Goal: Leave review/rating

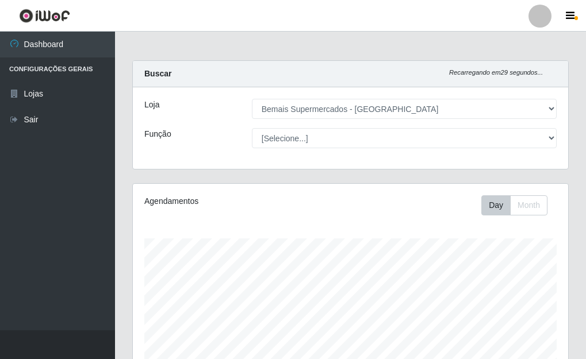
select select "249"
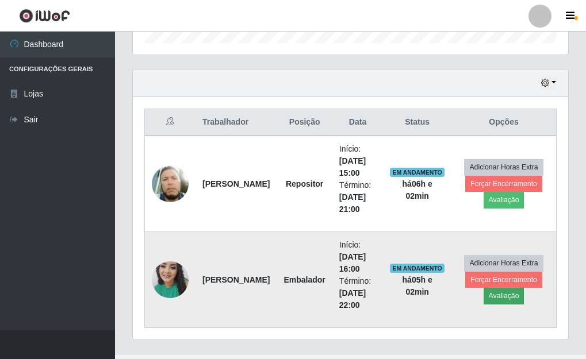
scroll to position [391, 0]
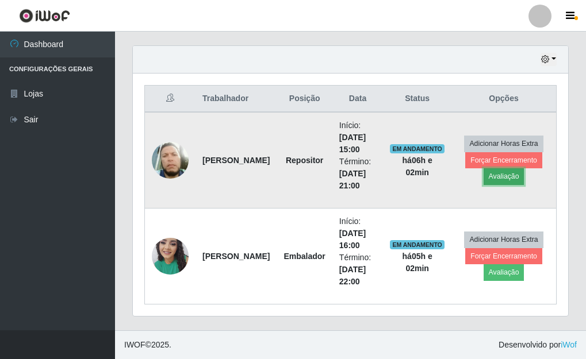
click at [502, 176] on button "Avaliação" at bounding box center [503, 176] width 41 height 16
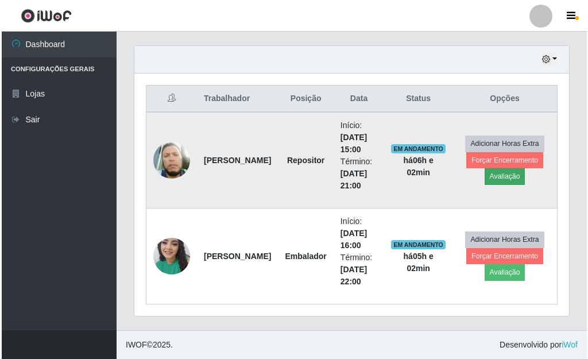
scroll to position [238, 428]
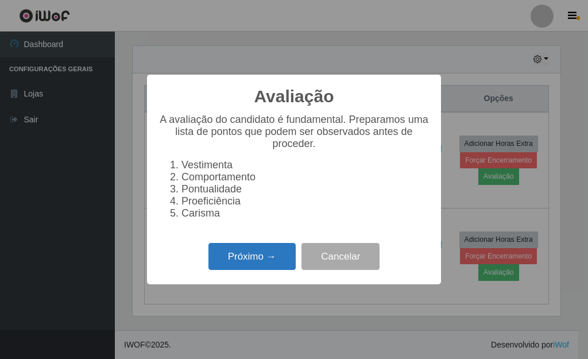
click at [240, 265] on button "Próximo →" at bounding box center [252, 256] width 87 height 27
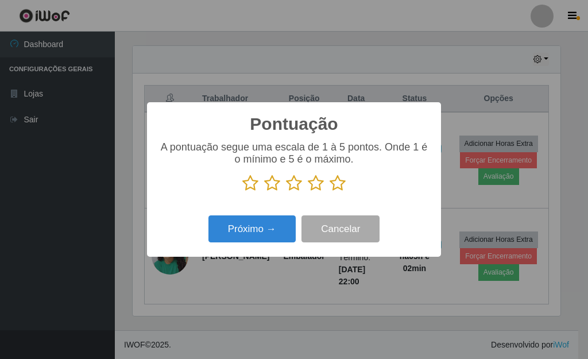
scroll to position [574427, 574238]
click at [331, 190] on icon at bounding box center [338, 183] width 16 height 17
click at [330, 192] on input "radio" at bounding box center [330, 192] width 0 height 0
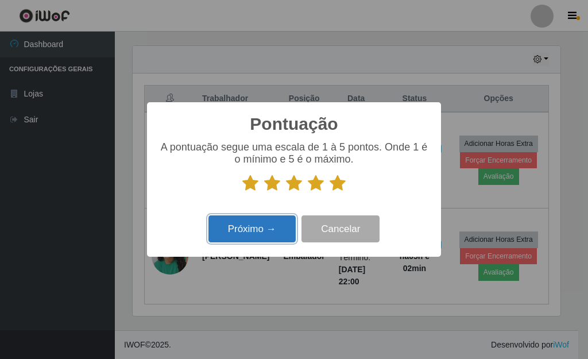
click at [260, 221] on button "Próximo →" at bounding box center [252, 228] width 87 height 27
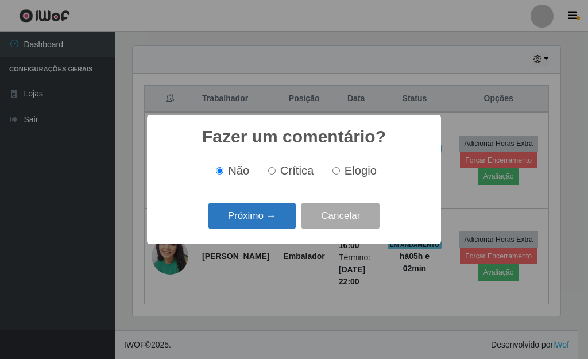
click at [260, 222] on button "Próximo →" at bounding box center [252, 216] width 87 height 27
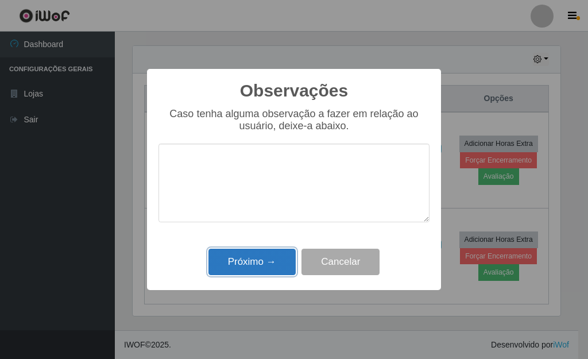
click at [258, 254] on button "Próximo →" at bounding box center [252, 262] width 87 height 27
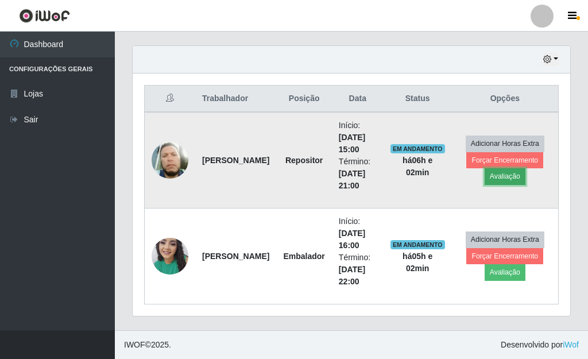
scroll to position [238, 435]
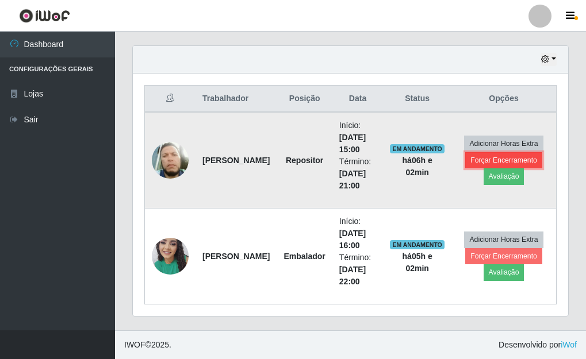
click at [521, 161] on button "Forçar Encerramento" at bounding box center [503, 160] width 77 height 16
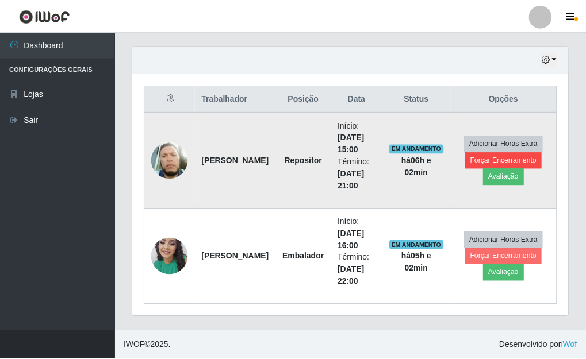
scroll to position [238, 428]
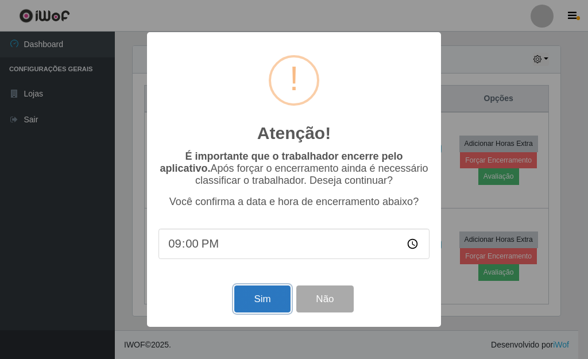
click at [265, 293] on button "Sim" at bounding box center [262, 299] width 56 height 27
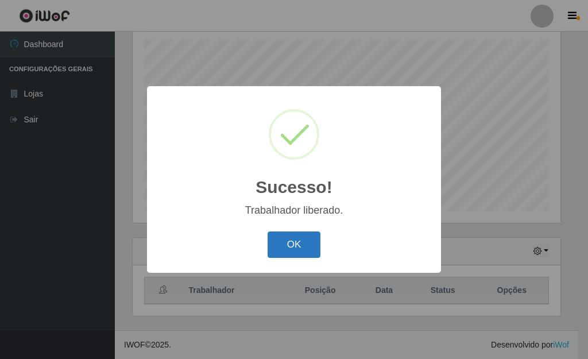
click at [289, 252] on button "OK" at bounding box center [294, 245] width 53 height 27
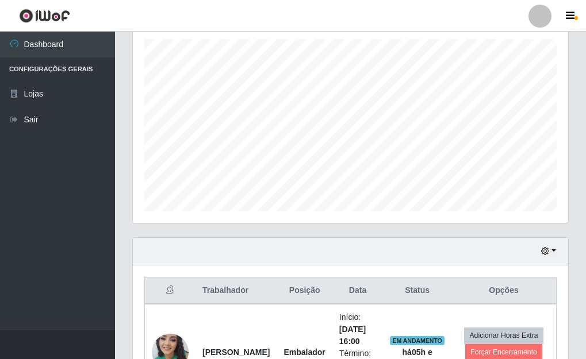
scroll to position [238, 435]
